Goal: Task Accomplishment & Management: Use online tool/utility

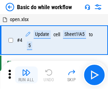
click at [26, 75] on img "button" at bounding box center [26, 72] width 8 height 8
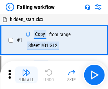
click at [26, 75] on img "button" at bounding box center [26, 72] width 8 height 8
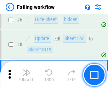
scroll to position [149, 0]
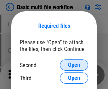
click at [74, 65] on span "Open" at bounding box center [74, 65] width 12 height 6
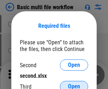
click at [74, 84] on span "Open" at bounding box center [74, 87] width 12 height 6
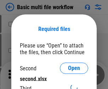
scroll to position [3, 0]
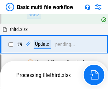
scroll to position [245, 0]
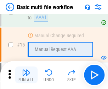
click at [26, 75] on img "button" at bounding box center [26, 72] width 8 height 8
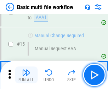
scroll to position [469, 0]
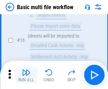
click at [26, 75] on img "button" at bounding box center [26, 72] width 8 height 8
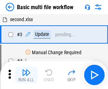
click at [26, 75] on img "button" at bounding box center [26, 72] width 8 height 8
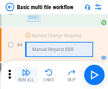
click at [26, 75] on img "button" at bounding box center [26, 72] width 8 height 8
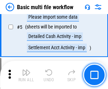
click at [26, 75] on img "button" at bounding box center [26, 72] width 8 height 8
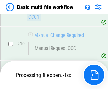
scroll to position [330, 0]
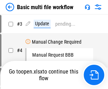
scroll to position [29, 0]
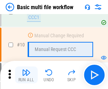
click at [26, 75] on img "button" at bounding box center [26, 72] width 8 height 8
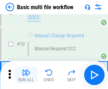
click at [26, 75] on img "button" at bounding box center [26, 72] width 8 height 8
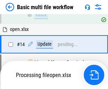
scroll to position [369, 0]
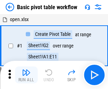
click at [26, 75] on img "button" at bounding box center [26, 72] width 8 height 8
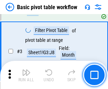
scroll to position [169, 0]
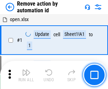
scroll to position [26, 0]
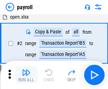
click at [26, 75] on img "button" at bounding box center [26, 72] width 8 height 8
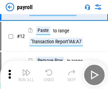
scroll to position [51, 0]
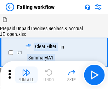
click at [26, 75] on img "button" at bounding box center [26, 72] width 8 height 8
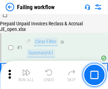
scroll to position [114, 0]
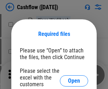
scroll to position [77, 0]
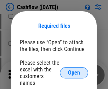
click at [74, 70] on span "Open" at bounding box center [74, 73] width 12 height 6
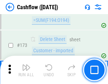
scroll to position [746, 0]
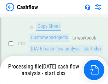
scroll to position [106, 0]
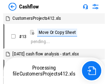
scroll to position [8, 0]
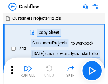
scroll to position [8, 0]
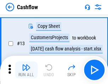
click at [26, 70] on img "button" at bounding box center [26, 67] width 8 height 8
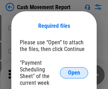
click at [74, 73] on span "Open" at bounding box center [74, 73] width 12 height 6
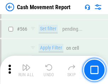
scroll to position [3231, 0]
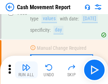
click at [26, 70] on img "button" at bounding box center [26, 67] width 8 height 8
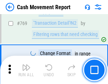
scroll to position [3918, 0]
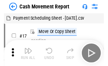
scroll to position [13, 0]
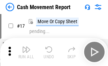
click at [26, 52] on img "button" at bounding box center [26, 49] width 8 height 8
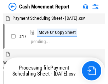
scroll to position [4, 0]
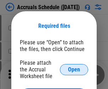
click at [74, 69] on span "Open" at bounding box center [74, 70] width 12 height 6
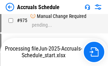
scroll to position [3517, 0]
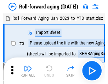
scroll to position [1, 0]
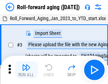
click at [26, 70] on img "button" at bounding box center [26, 67] width 8 height 8
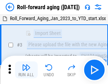
click at [26, 70] on img "button" at bounding box center [26, 67] width 8 height 8
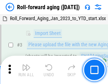
scroll to position [45, 0]
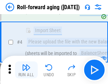
click at [26, 70] on img "button" at bounding box center [26, 67] width 8 height 8
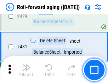
scroll to position [2445, 0]
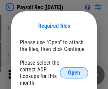
click at [74, 73] on span "Open" at bounding box center [74, 73] width 12 height 6
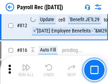
scroll to position [4479, 0]
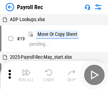
click at [26, 75] on img "button" at bounding box center [26, 72] width 8 height 8
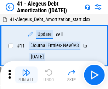
click at [26, 75] on img "button" at bounding box center [26, 72] width 8 height 8
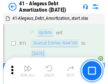
scroll to position [87, 0]
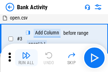
click at [26, 57] on img "button" at bounding box center [26, 55] width 8 height 8
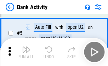
scroll to position [37, 0]
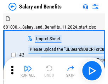
scroll to position [10, 0]
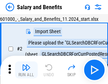
click at [26, 70] on img "button" at bounding box center [26, 67] width 8 height 8
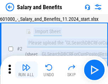
click at [26, 70] on img "button" at bounding box center [26, 67] width 8 height 8
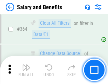
scroll to position [3320, 0]
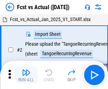
click at [26, 70] on img "button" at bounding box center [26, 72] width 8 height 8
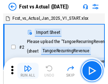
scroll to position [9, 0]
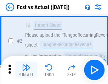
click at [26, 70] on img "button" at bounding box center [26, 67] width 8 height 8
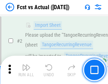
scroll to position [66, 0]
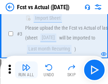
click at [26, 70] on img "button" at bounding box center [26, 67] width 8 height 8
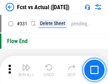
scroll to position [3375, 0]
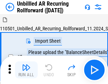
click at [26, 70] on img "button" at bounding box center [26, 67] width 8 height 8
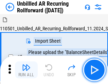
scroll to position [15, 0]
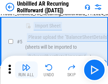
click at [26, 70] on img "button" at bounding box center [26, 67] width 8 height 8
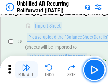
scroll to position [66, 0]
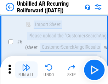
click at [26, 70] on img "button" at bounding box center [26, 67] width 8 height 8
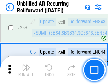
scroll to position [2395, 0]
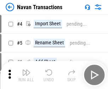
click at [26, 70] on img "button" at bounding box center [26, 72] width 8 height 8
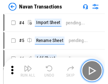
scroll to position [11, 0]
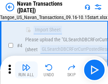
click at [26, 70] on img "button" at bounding box center [26, 67] width 8 height 8
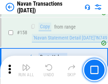
scroll to position [2286, 0]
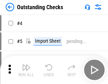
click at [26, 70] on img "button" at bounding box center [26, 67] width 8 height 8
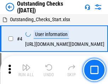
scroll to position [30, 0]
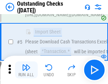
click at [26, 70] on img "button" at bounding box center [26, 67] width 8 height 8
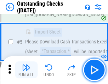
scroll to position [74, 0]
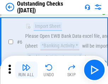
click at [26, 70] on img "button" at bounding box center [26, 67] width 8 height 8
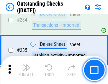
scroll to position [2141, 0]
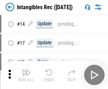
click at [26, 75] on img "button" at bounding box center [26, 72] width 8 height 8
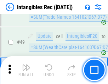
scroll to position [275, 0]
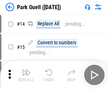
click at [26, 70] on img "button" at bounding box center [26, 72] width 8 height 8
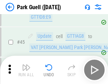
scroll to position [882, 0]
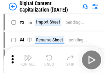
scroll to position [20, 0]
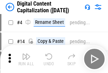
click at [26, 59] on img "button" at bounding box center [26, 57] width 8 height 8
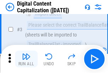
click at [26, 59] on img "button" at bounding box center [26, 57] width 8 height 8
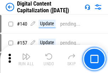
scroll to position [748, 0]
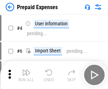
click at [26, 70] on img "button" at bounding box center [26, 72] width 8 height 8
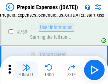
click at [26, 70] on img "button" at bounding box center [26, 67] width 8 height 8
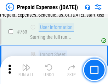
scroll to position [1996, 0]
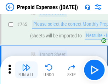
click at [26, 70] on img "button" at bounding box center [26, 67] width 8 height 8
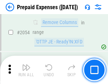
scroll to position [7370, 0]
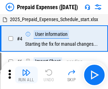
click at [26, 75] on img "button" at bounding box center [26, 72] width 8 height 8
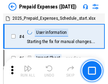
scroll to position [31, 0]
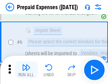
click at [26, 70] on img "button" at bounding box center [26, 67] width 8 height 8
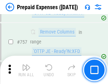
scroll to position [2512, 0]
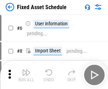
click at [26, 75] on img "button" at bounding box center [26, 72] width 8 height 8
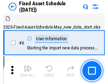
scroll to position [38, 0]
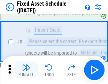
click at [26, 70] on img "button" at bounding box center [26, 67] width 8 height 8
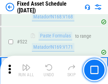
scroll to position [2450, 0]
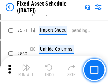
click at [26, 70] on img "button" at bounding box center [26, 67] width 8 height 8
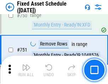
scroll to position [3437, 0]
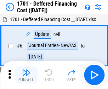
click at [26, 75] on img "button" at bounding box center [26, 72] width 8 height 8
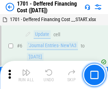
scroll to position [85, 0]
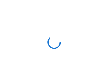
scroll to position [1, 0]
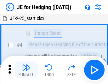
click at [26, 70] on img "button" at bounding box center [26, 67] width 8 height 8
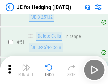
scroll to position [457, 0]
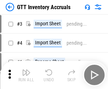
click at [26, 70] on img "button" at bounding box center [26, 72] width 8 height 8
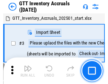
scroll to position [1, 0]
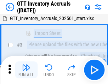
click at [26, 70] on img "button" at bounding box center [26, 67] width 8 height 8
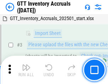
scroll to position [45, 0]
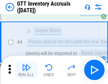
click at [26, 70] on img "button" at bounding box center [26, 67] width 8 height 8
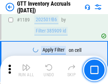
scroll to position [5757, 0]
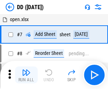
click at [26, 75] on img "button" at bounding box center [26, 72] width 8 height 8
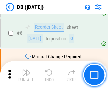
scroll to position [68, 0]
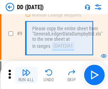
click at [26, 75] on img "button" at bounding box center [26, 72] width 8 height 8
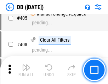
scroll to position [3154, 0]
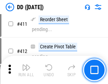
click at [26, 70] on img "button" at bounding box center [26, 67] width 8 height 8
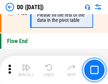
scroll to position [3374, 0]
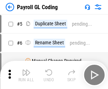
click at [26, 75] on img "button" at bounding box center [26, 72] width 8 height 8
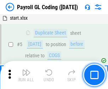
scroll to position [85, 0]
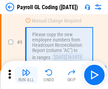
click at [26, 75] on img "button" at bounding box center [26, 72] width 8 height 8
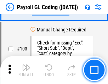
scroll to position [1654, 0]
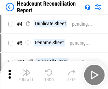
click at [26, 75] on img "button" at bounding box center [26, 72] width 8 height 8
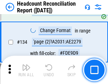
scroll to position [847, 0]
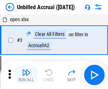
click at [26, 75] on img "button" at bounding box center [26, 72] width 8 height 8
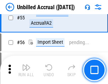
scroll to position [736, 0]
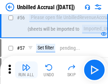
click at [26, 70] on img "button" at bounding box center [26, 67] width 8 height 8
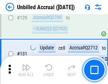
scroll to position [2100, 0]
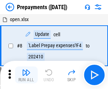
click at [26, 75] on img "button" at bounding box center [26, 72] width 8 height 8
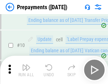
scroll to position [44, 0]
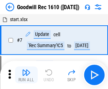
click at [26, 75] on img "button" at bounding box center [26, 72] width 8 height 8
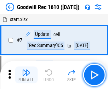
scroll to position [121, 0]
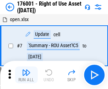
click at [26, 75] on img "button" at bounding box center [26, 72] width 8 height 8
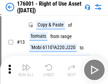
scroll to position [45, 0]
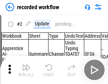
click at [26, 70] on img "button" at bounding box center [26, 67] width 8 height 8
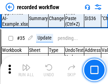
scroll to position [2204, 0]
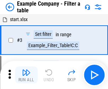
click at [26, 75] on img "button" at bounding box center [26, 72] width 8 height 8
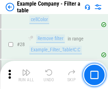
scroll to position [645, 0]
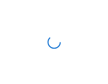
scroll to position [11, 0]
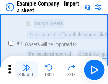
click at [26, 70] on img "button" at bounding box center [26, 67] width 8 height 8
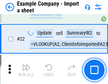
scroll to position [156, 0]
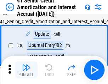
click at [26, 70] on img "button" at bounding box center [26, 67] width 8 height 8
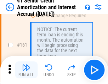
click at [26, 70] on img "button" at bounding box center [26, 67] width 8 height 8
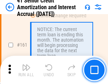
scroll to position [754, 0]
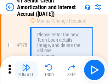
click at [26, 70] on img "button" at bounding box center [26, 67] width 8 height 8
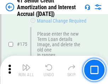
scroll to position [826, 0]
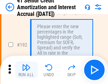
click at [26, 70] on img "button" at bounding box center [26, 67] width 8 height 8
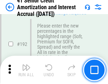
scroll to position [900, 0]
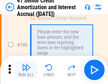
click at [26, 70] on img "button" at bounding box center [26, 67] width 8 height 8
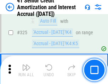
scroll to position [1801, 0]
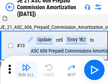
click at [26, 70] on img "button" at bounding box center [26, 67] width 8 height 8
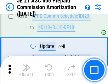
scroll to position [1316, 0]
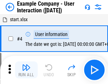
click at [26, 70] on img "button" at bounding box center [26, 67] width 8 height 8
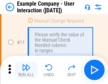
click at [26, 70] on img "button" at bounding box center [26, 67] width 8 height 8
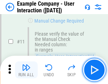
scroll to position [153, 0]
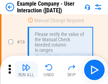
click at [26, 70] on img "button" at bounding box center [26, 67] width 8 height 8
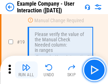
click at [26, 70] on img "button" at bounding box center [26, 67] width 8 height 8
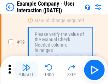
click at [26, 70] on img "button" at bounding box center [26, 67] width 8 height 8
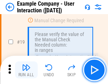
click at [26, 70] on img "button" at bounding box center [26, 67] width 8 height 8
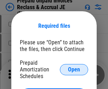
click at [74, 69] on span "Open" at bounding box center [74, 70] width 12 height 6
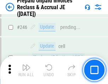
scroll to position [952, 0]
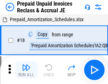
click at [26, 70] on img "button" at bounding box center [26, 67] width 8 height 8
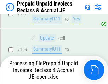
scroll to position [952, 0]
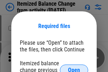
click at [74, 67] on span "Open" at bounding box center [74, 70] width 12 height 6
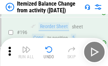
scroll to position [1357, 0]
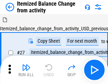
scroll to position [11, 0]
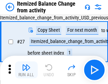
click at [26, 70] on img "button" at bounding box center [26, 67] width 8 height 8
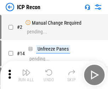
scroll to position [3, 0]
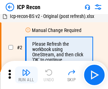
click at [26, 75] on img "button" at bounding box center [26, 72] width 8 height 8
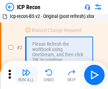
click at [26, 75] on img "button" at bounding box center [26, 72] width 8 height 8
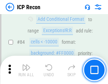
scroll to position [691, 0]
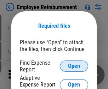
click at [74, 66] on span "Open" at bounding box center [74, 66] width 12 height 6
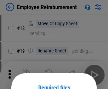
scroll to position [62, 0]
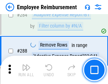
scroll to position [1916, 0]
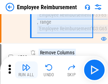
click at [26, 70] on img "button" at bounding box center [26, 67] width 8 height 8
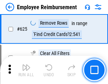
scroll to position [4221, 0]
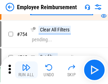
click at [26, 70] on img "button" at bounding box center [26, 67] width 8 height 8
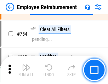
click at [26, 70] on img "button" at bounding box center [26, 67] width 8 height 8
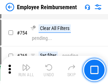
scroll to position [4946, 0]
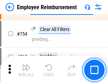
click at [26, 70] on img "button" at bounding box center [26, 67] width 8 height 8
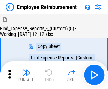
scroll to position [24, 0]
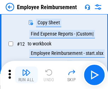
click at [26, 75] on img "button" at bounding box center [26, 72] width 8 height 8
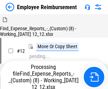
scroll to position [24, 0]
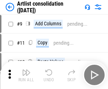
click at [26, 75] on img "button" at bounding box center [26, 72] width 8 height 8
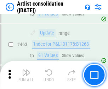
scroll to position [3087, 0]
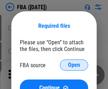
click at [74, 65] on span "Open" at bounding box center [74, 65] width 12 height 6
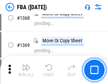
scroll to position [7571, 0]
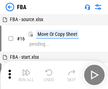
scroll to position [7, 0]
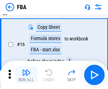
click at [26, 75] on img "button" at bounding box center [26, 72] width 8 height 8
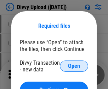
click at [74, 66] on span "Open" at bounding box center [74, 66] width 12 height 6
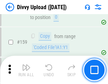
scroll to position [730, 0]
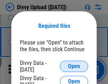
click at [74, 66] on span "Open" at bounding box center [74, 66] width 12 height 6
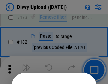
scroll to position [791, 0]
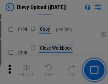
scroll to position [1025, 0]
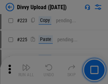
scroll to position [1407, 0]
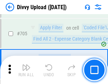
scroll to position [4823, 0]
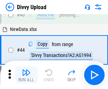
click at [26, 75] on img "button" at bounding box center [26, 72] width 8 height 8
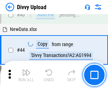
scroll to position [78, 0]
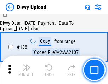
scroll to position [830, 0]
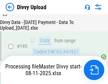
scroll to position [985, 0]
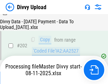
scroll to position [1141, 0]
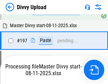
scroll to position [1052, 0]
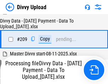
scroll to position [1302, 0]
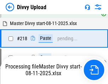
scroll to position [1488, 0]
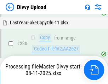
scroll to position [1750, 0]
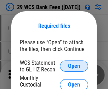
click at [74, 66] on span "Open" at bounding box center [74, 66] width 12 height 6
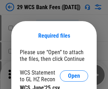
scroll to position [10, 0]
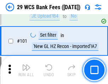
scroll to position [687, 0]
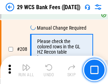
click at [26, 70] on img "button" at bounding box center [26, 67] width 8 height 8
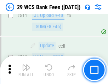
scroll to position [3547, 0]
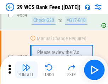
click at [26, 70] on img "button" at bounding box center [26, 67] width 8 height 8
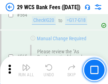
scroll to position [3813, 0]
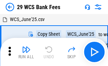
scroll to position [13, 0]
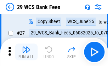
click at [26, 52] on img "button" at bounding box center [26, 49] width 8 height 8
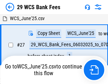
scroll to position [141, 0]
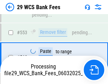
scroll to position [3805, 0]
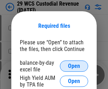
click at [74, 66] on span "Open" at bounding box center [74, 66] width 12 height 6
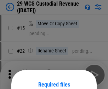
scroll to position [59, 0]
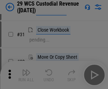
scroll to position [151, 0]
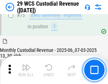
scroll to position [736, 0]
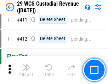
click at [26, 70] on img "button" at bounding box center [26, 67] width 8 height 8
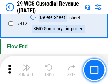
scroll to position [3367, 0]
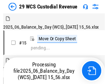
scroll to position [17, 0]
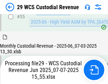
scroll to position [736, 0]
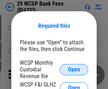
click at [74, 69] on span "Open" at bounding box center [74, 70] width 12 height 6
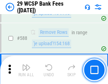
scroll to position [2775, 0]
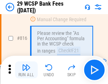
click at [26, 70] on img "button" at bounding box center [26, 67] width 8 height 8
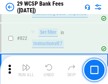
scroll to position [4343, 0]
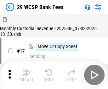
click at [26, 70] on img "button" at bounding box center [26, 72] width 8 height 8
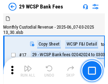
scroll to position [17, 0]
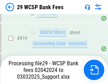
scroll to position [4335, 0]
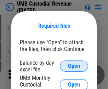
click at [74, 66] on span "Open" at bounding box center [74, 66] width 12 height 6
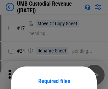
scroll to position [55, 0]
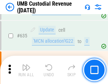
scroll to position [3690, 0]
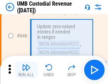
click at [26, 70] on img "button" at bounding box center [26, 67] width 8 height 8
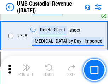
scroll to position [4349, 0]
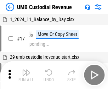
scroll to position [5, 0]
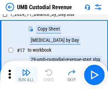
click at [26, 75] on img "button" at bounding box center [26, 72] width 8 height 8
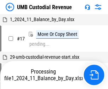
scroll to position [5, 0]
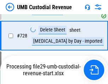
scroll to position [4333, 0]
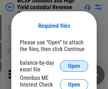
click at [74, 66] on span "Open" at bounding box center [74, 66] width 12 height 6
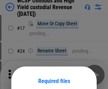
scroll to position [55, 0]
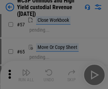
scroll to position [307, 0]
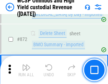
scroll to position [5967, 0]
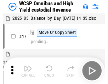
scroll to position [4, 0]
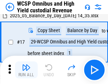
click at [26, 70] on img "button" at bounding box center [26, 67] width 8 height 8
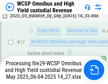
scroll to position [147, 0]
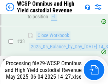
scroll to position [349, 0]
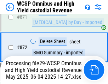
scroll to position [5951, 0]
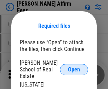
click at [74, 67] on span "Open" at bounding box center [74, 70] width 12 height 6
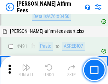
scroll to position [1917, 0]
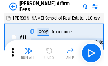
scroll to position [7, 0]
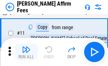
click at [26, 52] on img "button" at bounding box center [26, 49] width 8 height 8
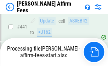
scroll to position [1849, 0]
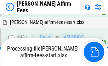
scroll to position [1890, 0]
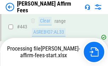
scroll to position [1849, 0]
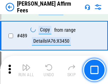
scroll to position [1840, 0]
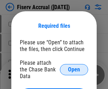
click at [74, 67] on span "Open" at bounding box center [74, 70] width 12 height 6
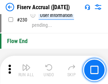
scroll to position [2234, 0]
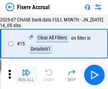
click at [26, 75] on img "button" at bounding box center [26, 72] width 8 height 8
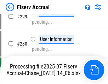
scroll to position [2139, 0]
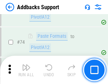
scroll to position [513, 0]
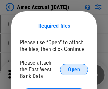
click at [74, 69] on span "Open" at bounding box center [74, 70] width 12 height 6
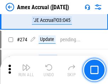
scroll to position [1748, 0]
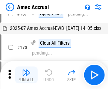
click at [26, 75] on img "button" at bounding box center [26, 72] width 8 height 8
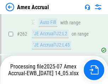
scroll to position [1873, 0]
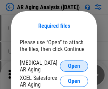
click at [74, 65] on span "Open" at bounding box center [74, 66] width 12 height 6
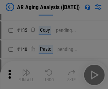
scroll to position [212, 0]
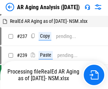
scroll to position [7, 0]
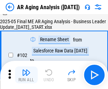
click at [26, 75] on img "button" at bounding box center [26, 72] width 8 height 8
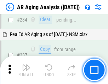
scroll to position [1093, 0]
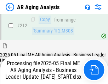
scroll to position [1085, 0]
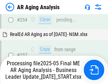
scroll to position [1114, 0]
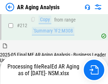
scroll to position [1060, 0]
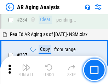
scroll to position [1085, 0]
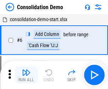
click at [26, 75] on img "button" at bounding box center [26, 72] width 8 height 8
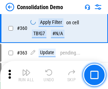
scroll to position [2363, 0]
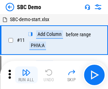
click at [26, 75] on img "button" at bounding box center [26, 72] width 8 height 8
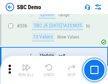
scroll to position [1855, 0]
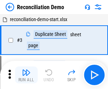
click at [26, 75] on img "button" at bounding box center [26, 72] width 8 height 8
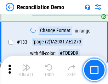
scroll to position [837, 0]
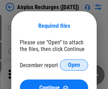
click at [74, 65] on span "Open" at bounding box center [74, 65] width 12 height 6
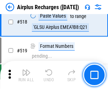
scroll to position [3034, 0]
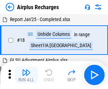
click at [26, 75] on img "button" at bounding box center [26, 72] width 8 height 8
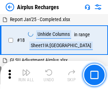
scroll to position [31, 0]
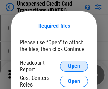
click at [74, 66] on span "Open" at bounding box center [74, 66] width 12 height 6
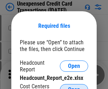
click at [74, 87] on span "Open" at bounding box center [74, 90] width 12 height 6
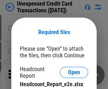
scroll to position [6, 0]
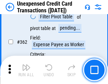
scroll to position [1813, 0]
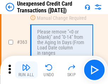
click at [26, 70] on img "button" at bounding box center [26, 67] width 8 height 8
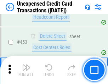
scroll to position [2405, 0]
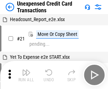
scroll to position [11, 0]
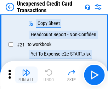
click at [26, 75] on img "button" at bounding box center [26, 72] width 8 height 8
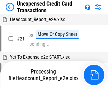
scroll to position [11, 0]
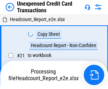
scroll to position [11, 0]
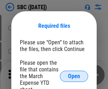
click at [74, 76] on span "Open" at bounding box center [74, 77] width 12 height 6
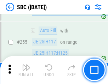
scroll to position [1378, 0]
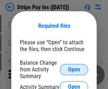
click at [74, 69] on span "Open" at bounding box center [74, 70] width 12 height 6
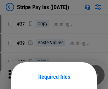
scroll to position [51, 0]
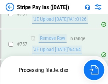
scroll to position [3712, 0]
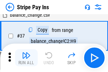
click at [26, 57] on img "button" at bounding box center [26, 55] width 8 height 8
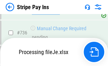
scroll to position [3697, 0]
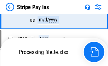
scroll to position [3697, 0]
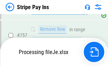
scroll to position [3697, 0]
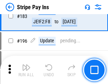
scroll to position [954, 0]
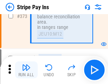
click at [26, 70] on img "button" at bounding box center [26, 67] width 8 height 8
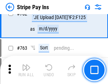
scroll to position [3688, 0]
